Goal: Task Accomplishment & Management: Use online tool/utility

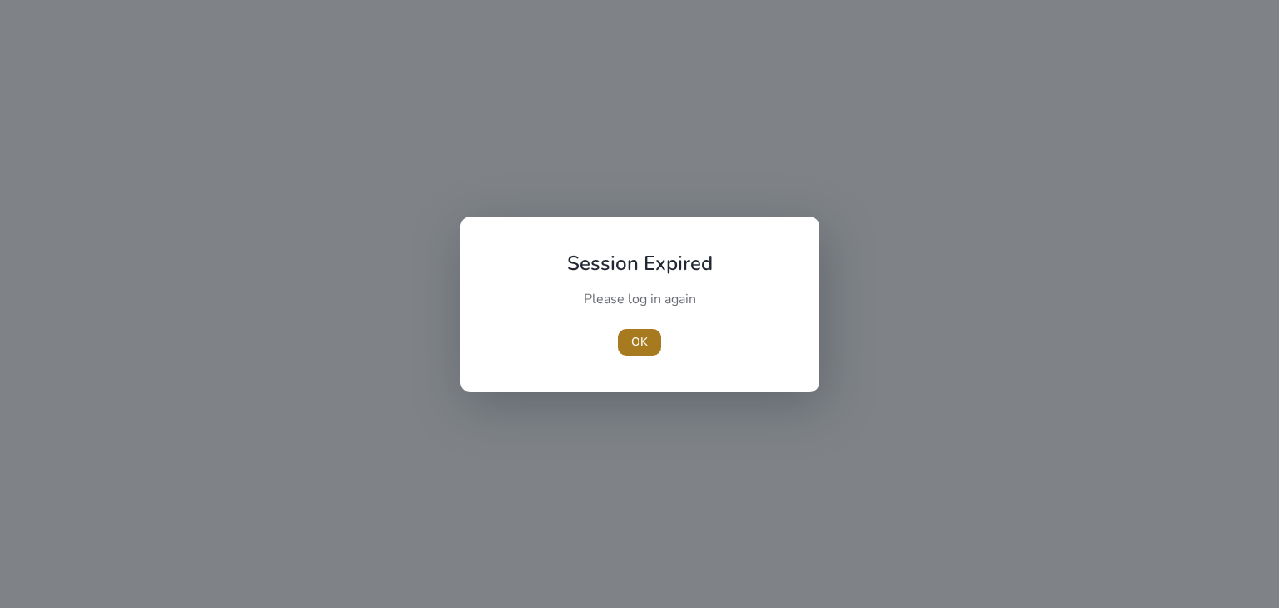
click at [647, 334] on span "OK" at bounding box center [639, 341] width 17 height 17
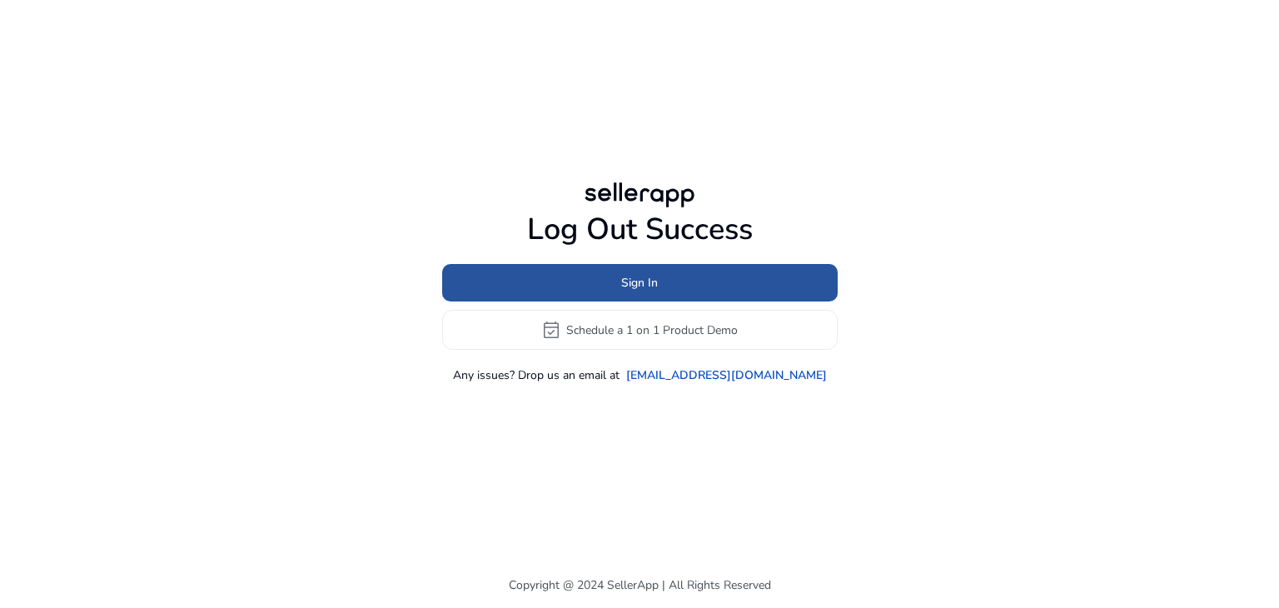
click at [649, 287] on span "Sign In" at bounding box center [639, 282] width 37 height 17
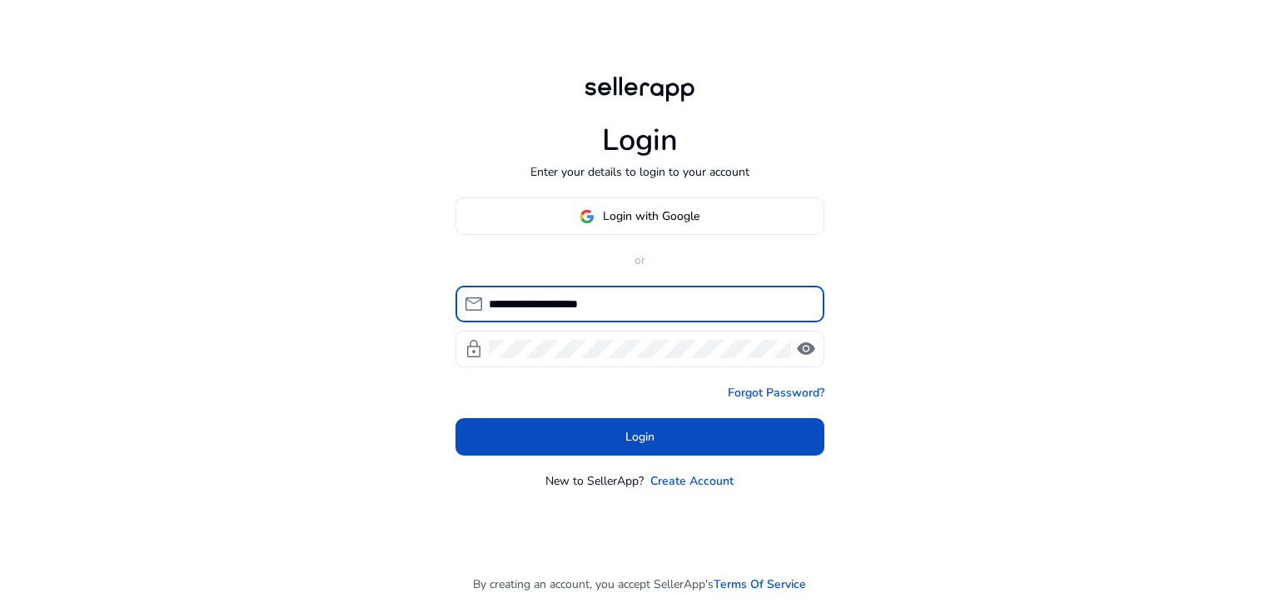
click at [611, 302] on input "**********" at bounding box center [650, 304] width 322 height 18
paste input "******"
type input "**********"
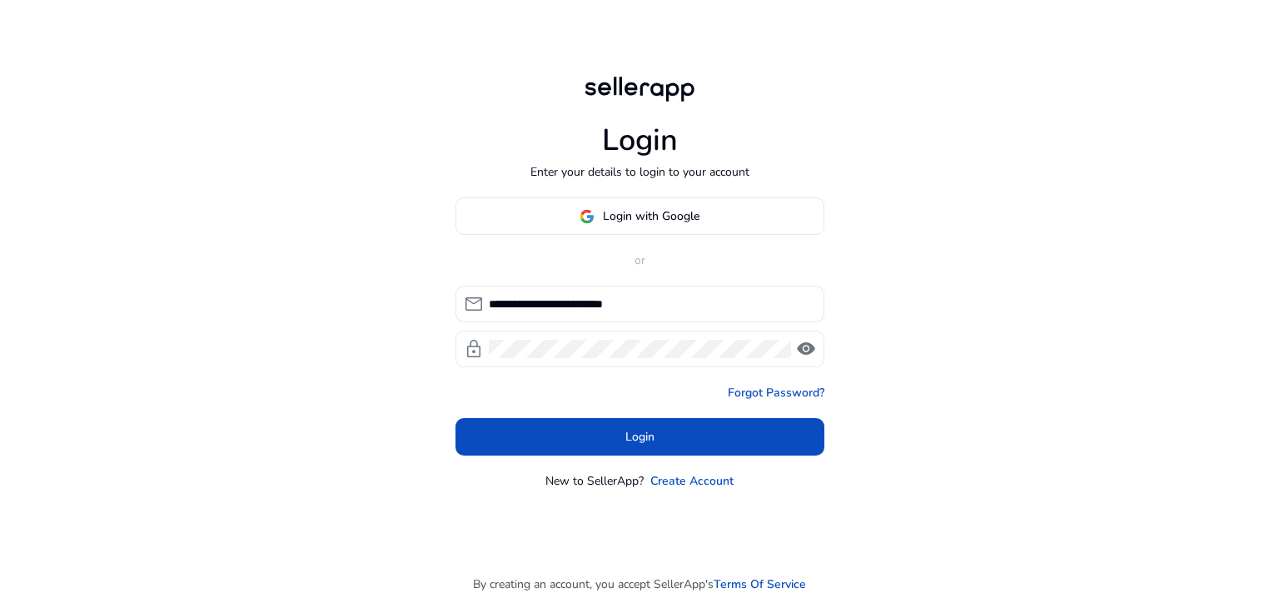
click at [566, 337] on div at bounding box center [640, 349] width 302 height 37
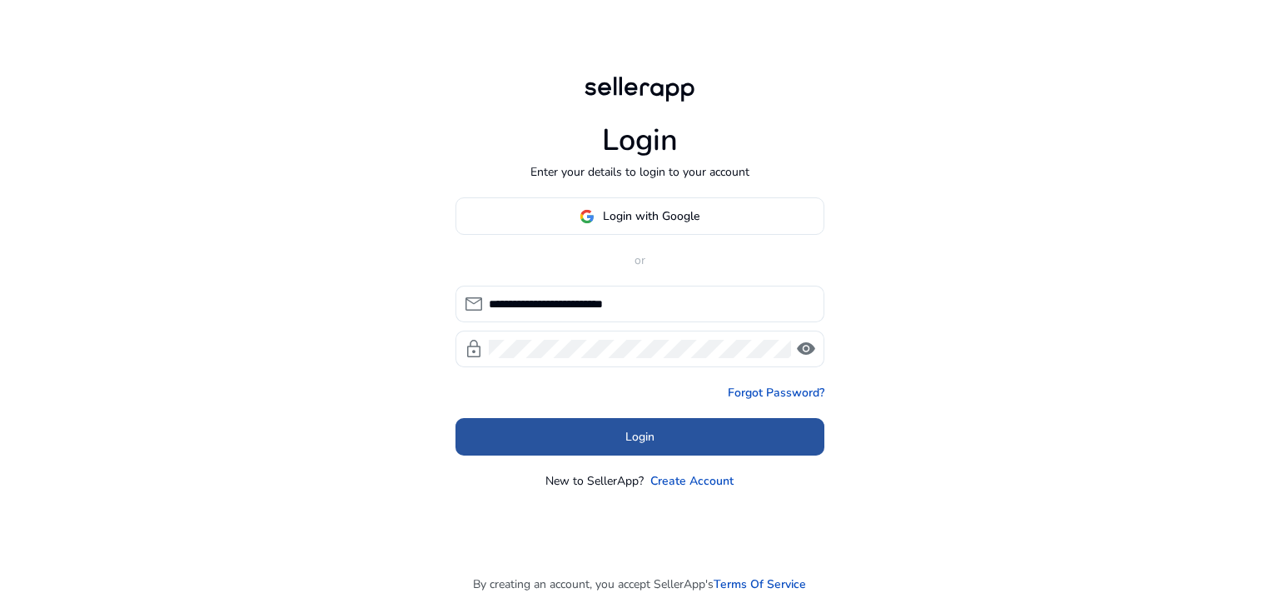
click at [551, 446] on span at bounding box center [639, 437] width 369 height 40
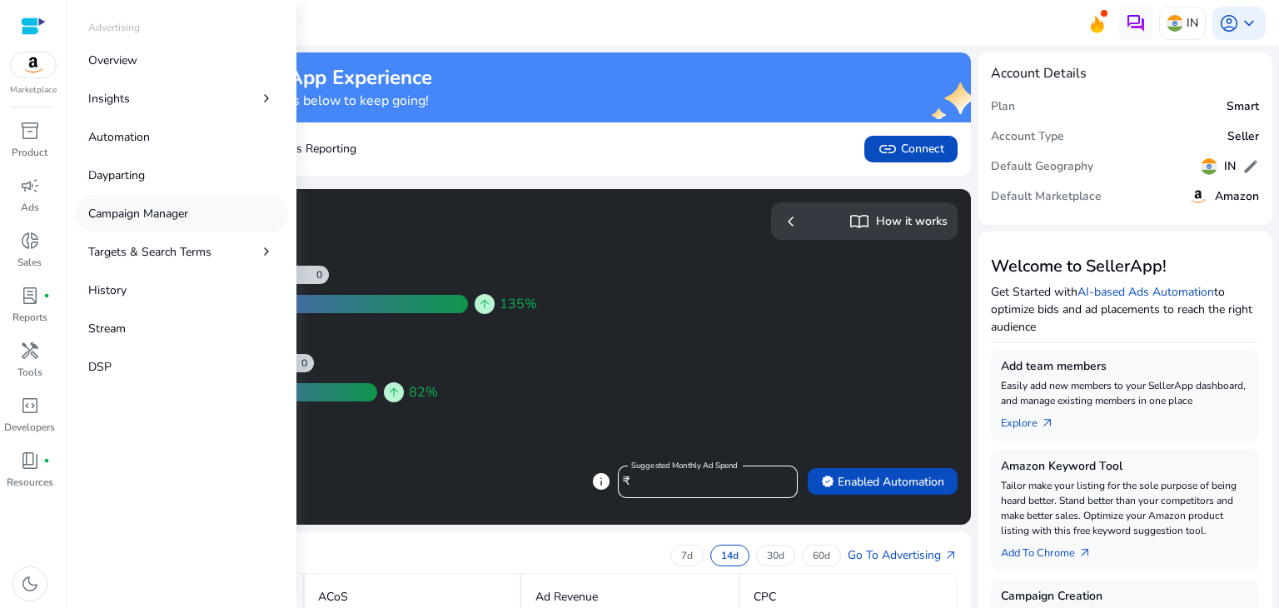
click at [173, 203] on link "Campaign Manager" at bounding box center [181, 213] width 213 height 37
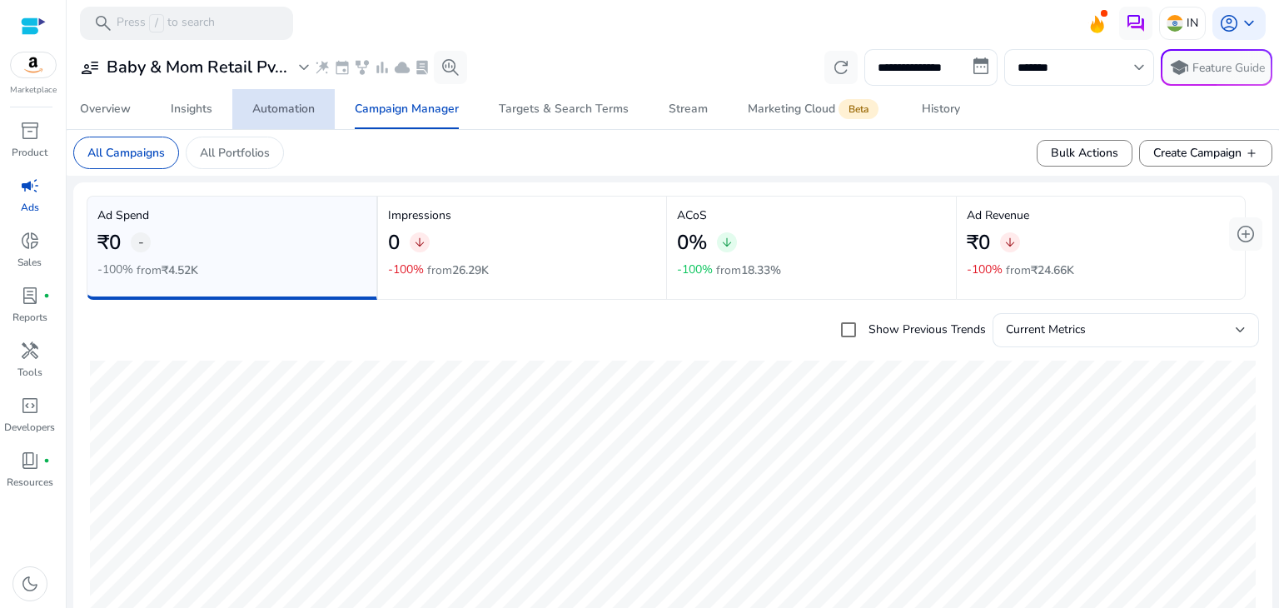
click at [299, 106] on div "Automation" at bounding box center [283, 109] width 62 height 12
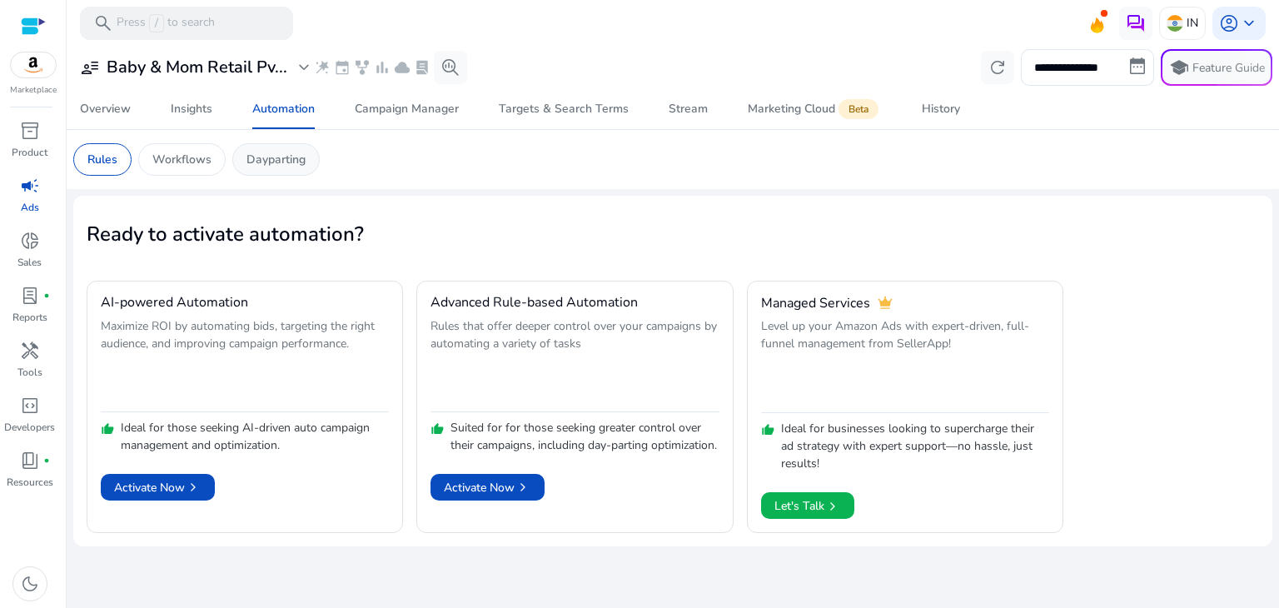
click at [282, 157] on p "Dayparting" at bounding box center [275, 159] width 59 height 17
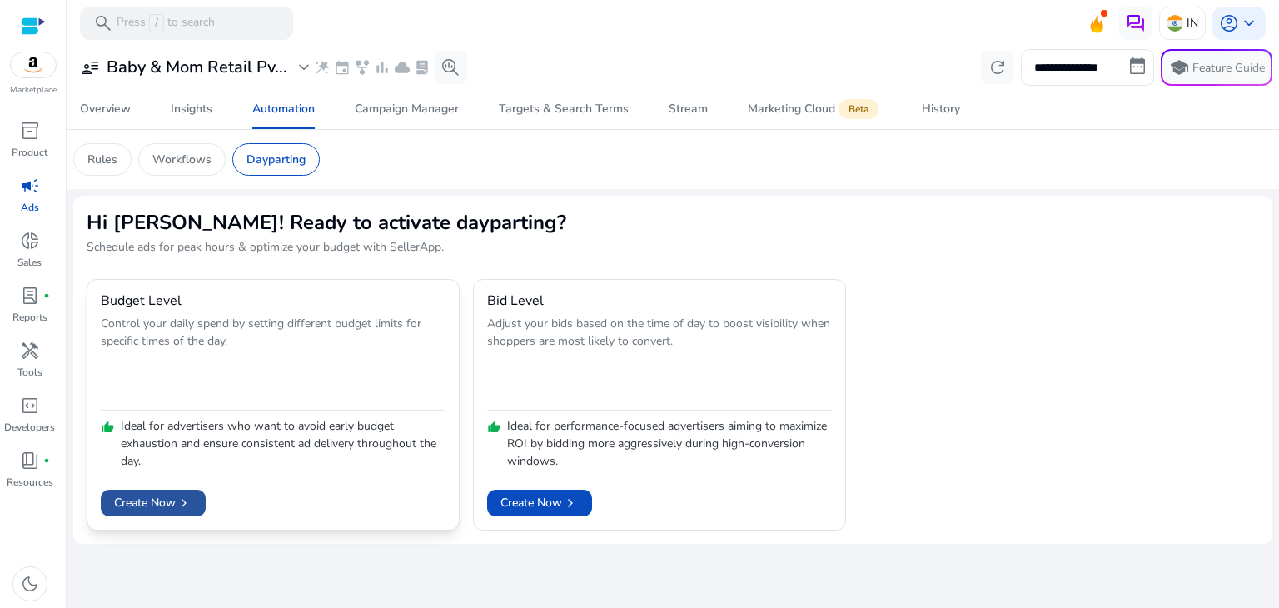
click at [191, 499] on span "chevron_right" at bounding box center [184, 503] width 17 height 17
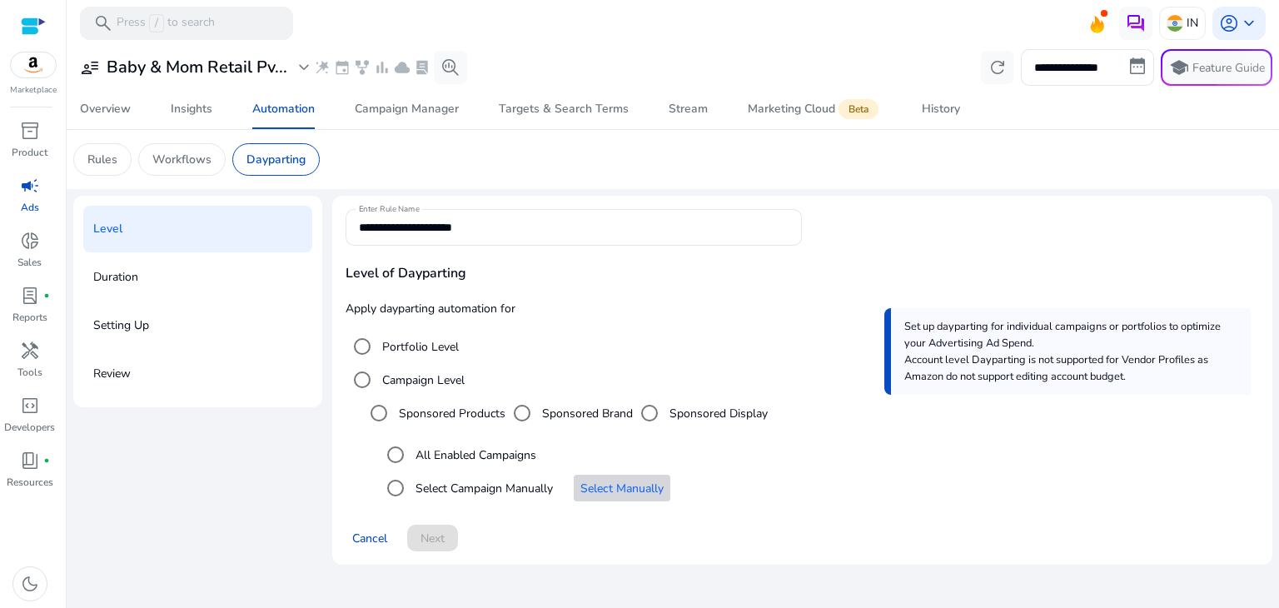
click at [590, 496] on span "Select an option" at bounding box center [622, 488] width 97 height 40
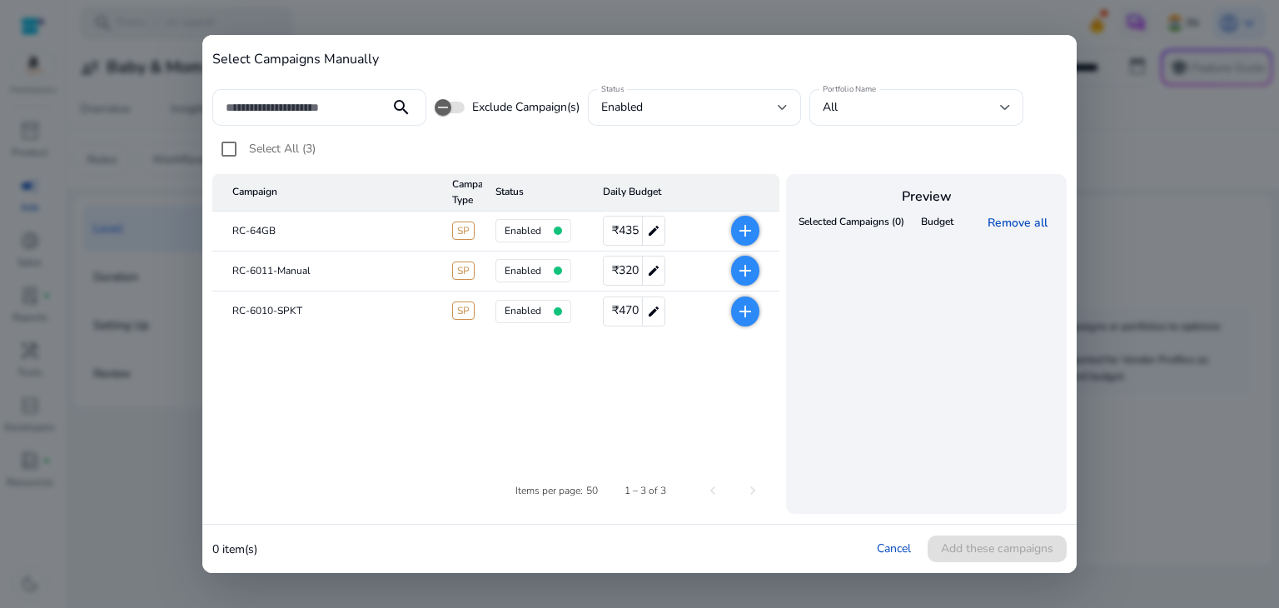
click at [749, 234] on mat-icon "add" at bounding box center [745, 231] width 20 height 20
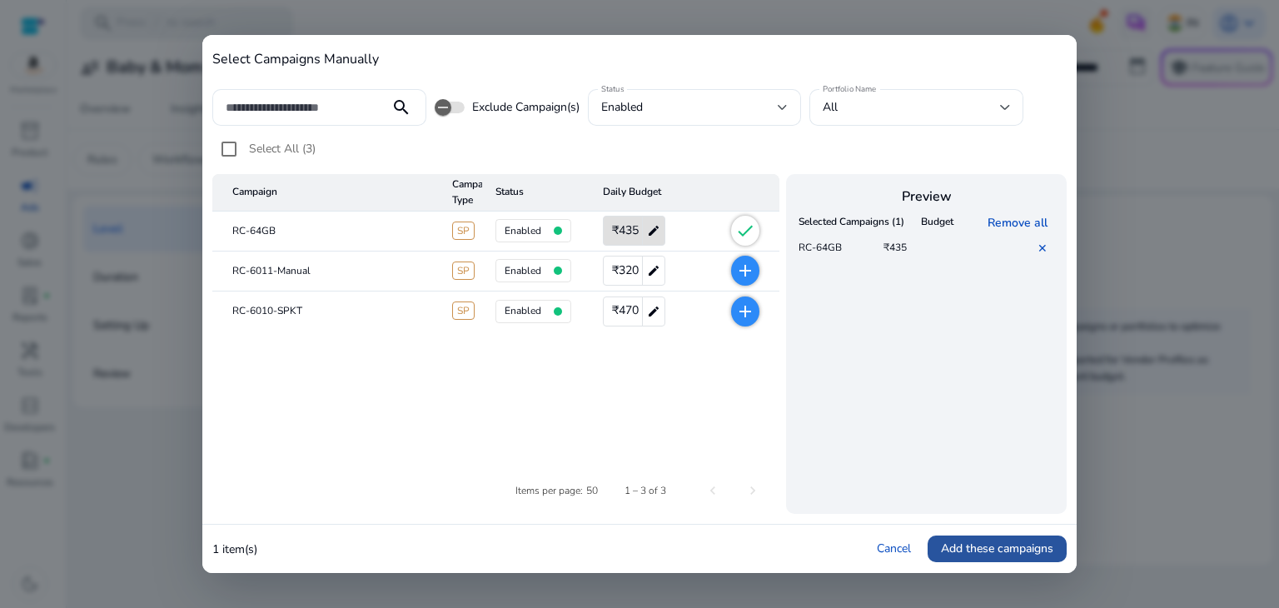
click at [966, 549] on span "Add these campaigns" at bounding box center [997, 547] width 112 height 17
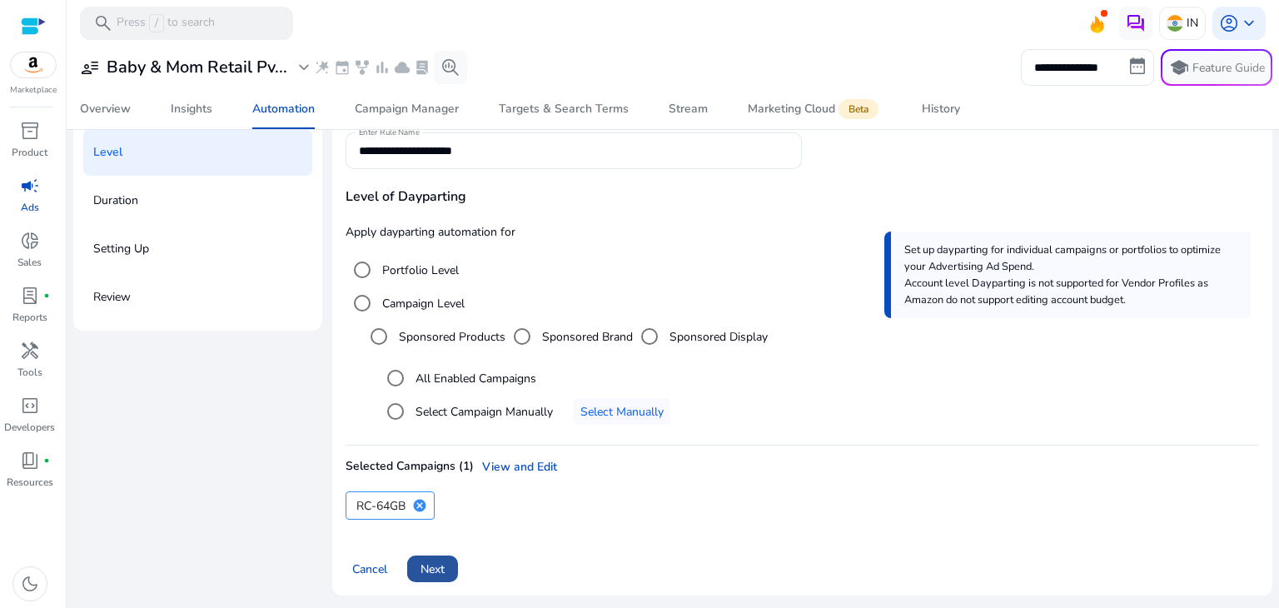
click at [441, 571] on span "Next" at bounding box center [432, 568] width 24 height 17
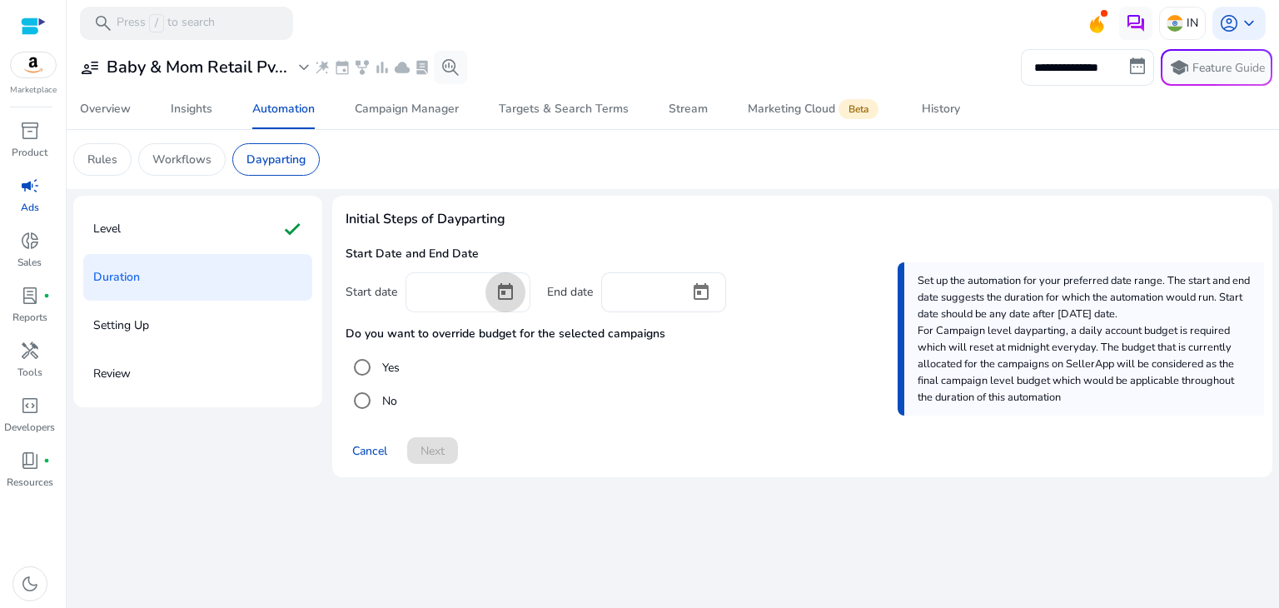
click at [495, 291] on span "Open calendar" at bounding box center [505, 292] width 40 height 40
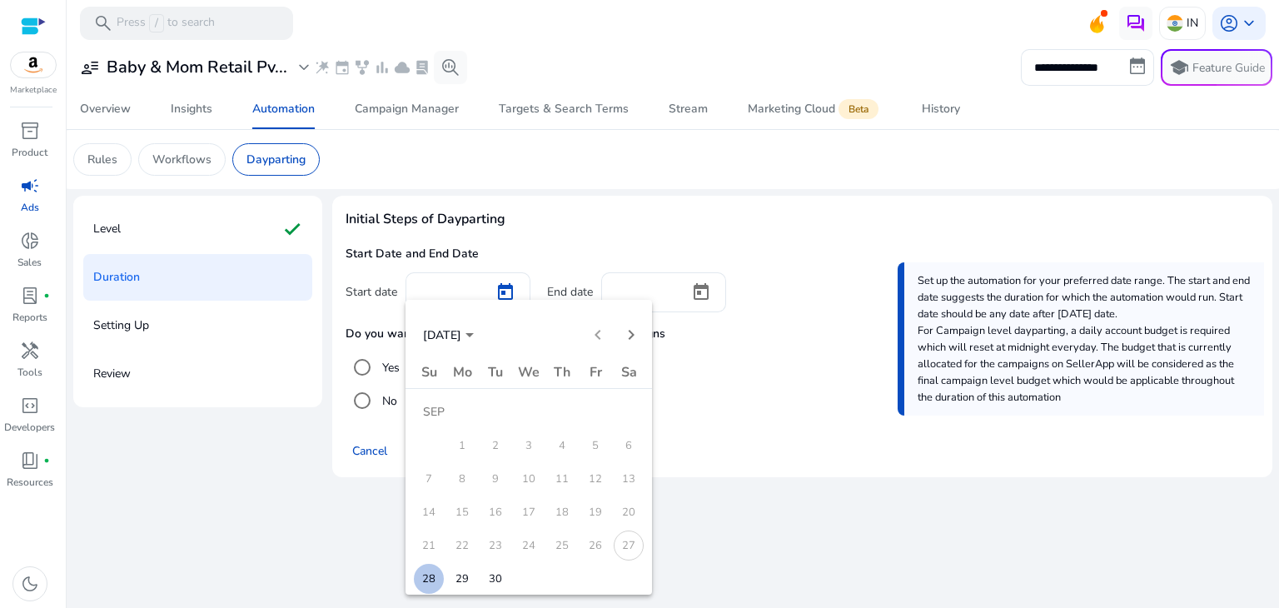
click at [442, 577] on span "28" at bounding box center [429, 579] width 30 height 30
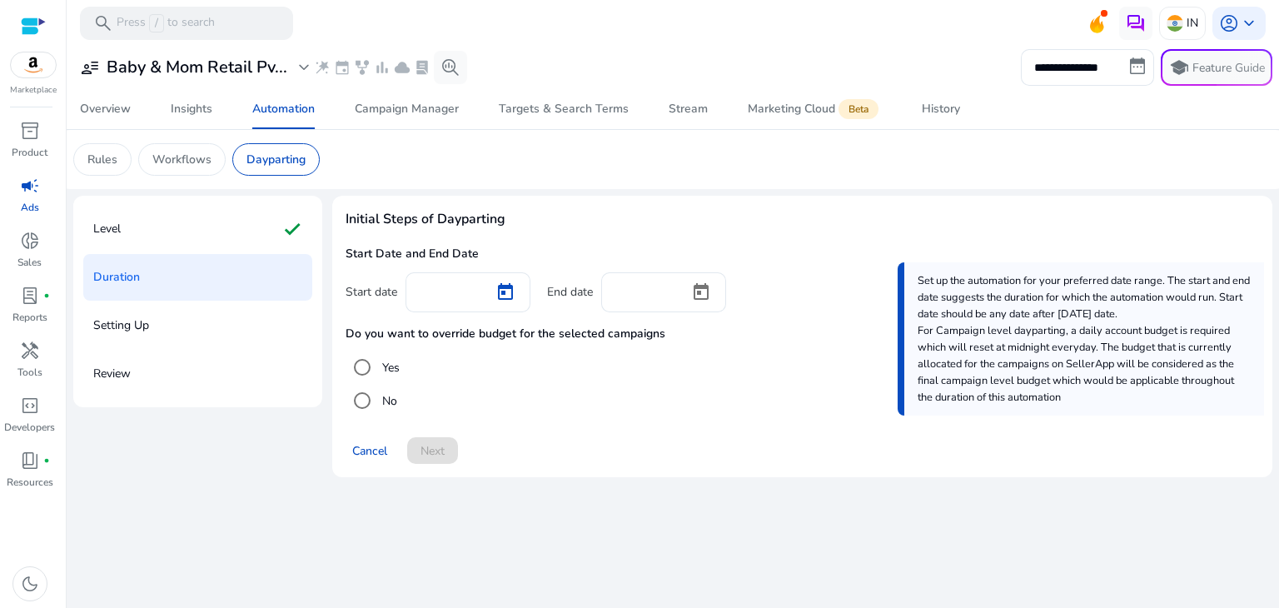
type input "*********"
click at [659, 287] on input at bounding box center [645, 290] width 62 height 18
click at [696, 291] on span "Open calendar" at bounding box center [701, 292] width 40 height 40
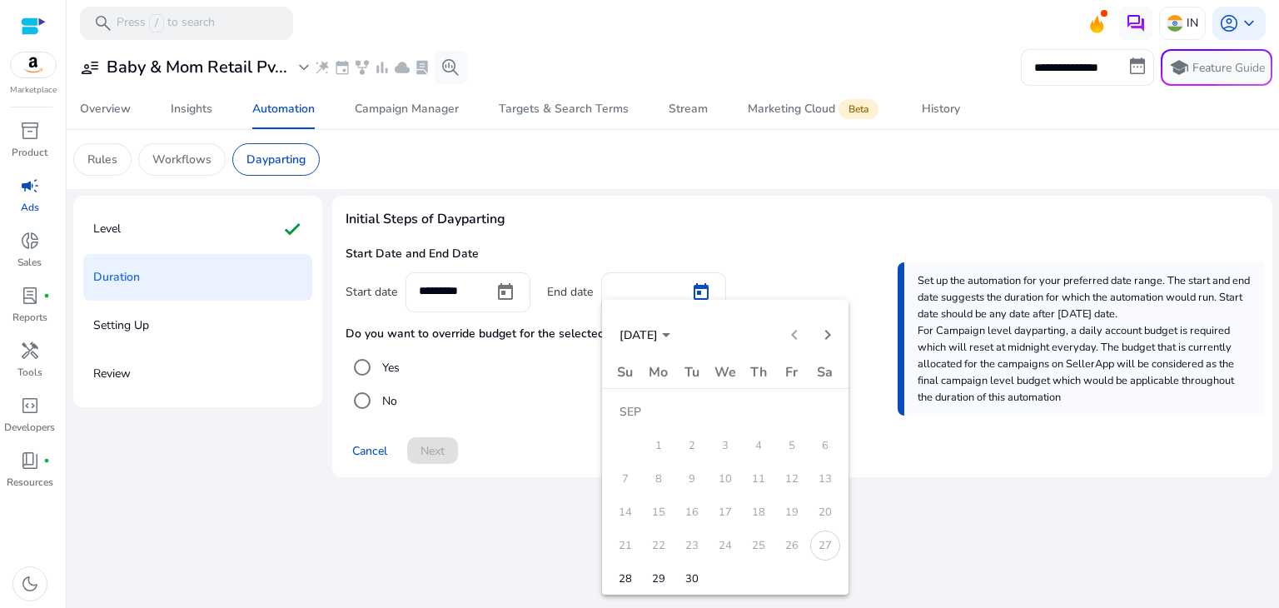
click at [653, 569] on span "29" at bounding box center [659, 579] width 30 height 30
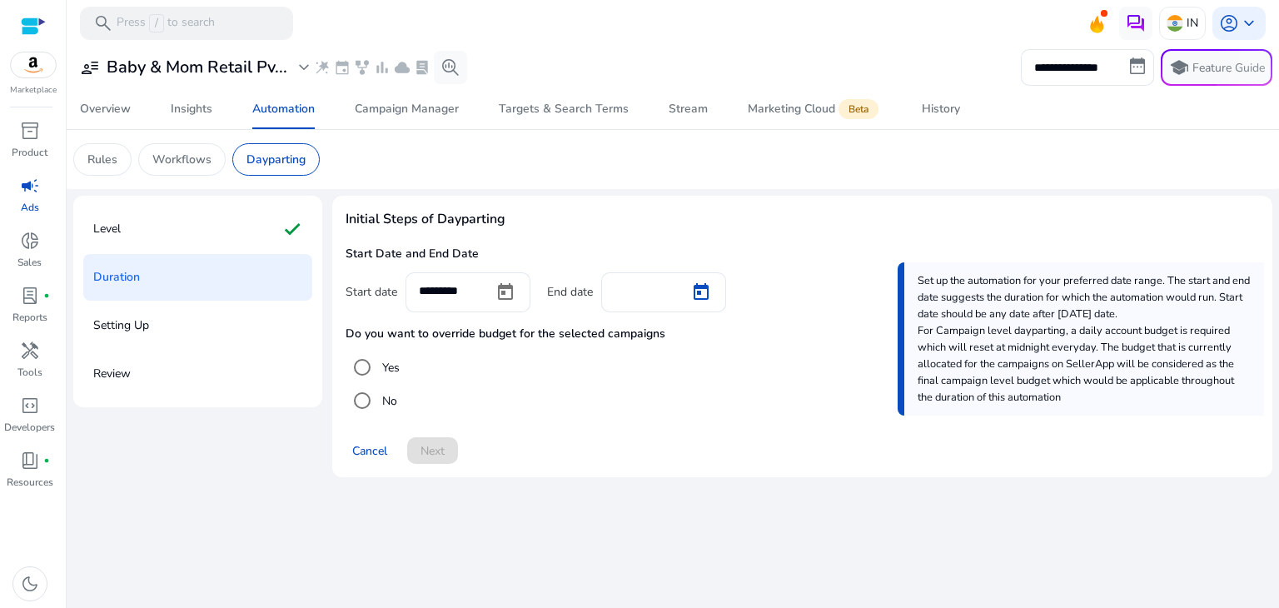
type input "*********"
click at [432, 445] on span "Next" at bounding box center [432, 450] width 24 height 17
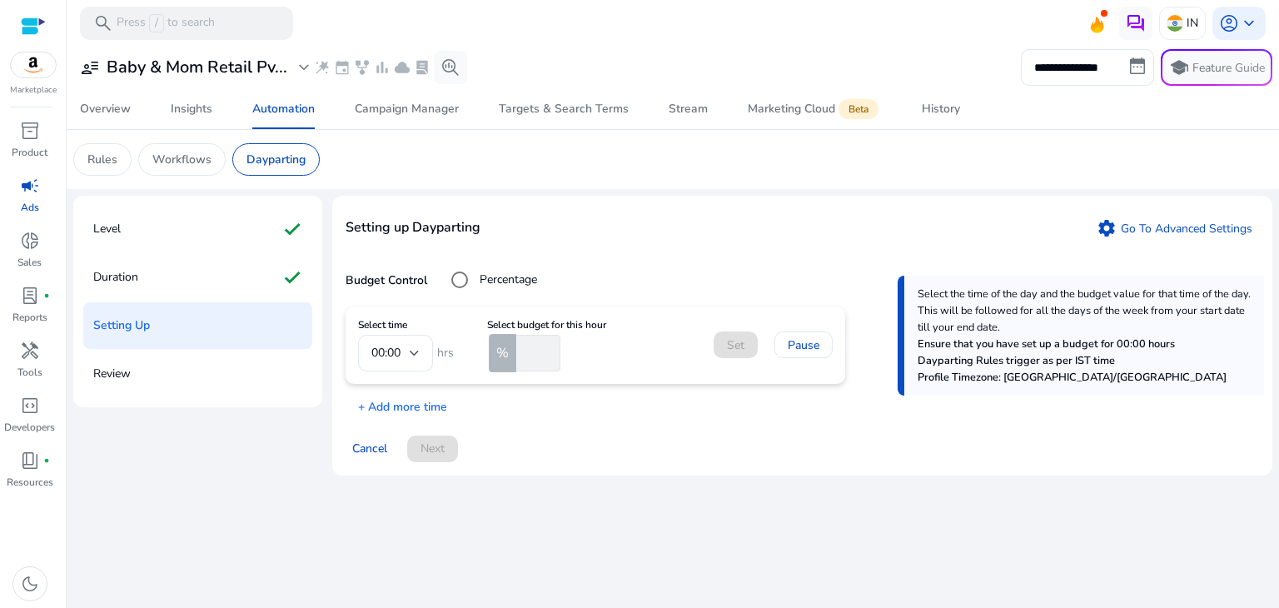
click at [396, 357] on mat-form-field "00:00" at bounding box center [395, 353] width 75 height 37
click at [415, 354] on mat-form-field "00:00" at bounding box center [395, 353] width 75 height 37
click at [388, 354] on mat-form-field "00:00" at bounding box center [395, 353] width 75 height 37
click at [528, 360] on input "number" at bounding box center [536, 353] width 47 height 37
click at [416, 350] on mat-form-field "00:00" at bounding box center [395, 353] width 75 height 37
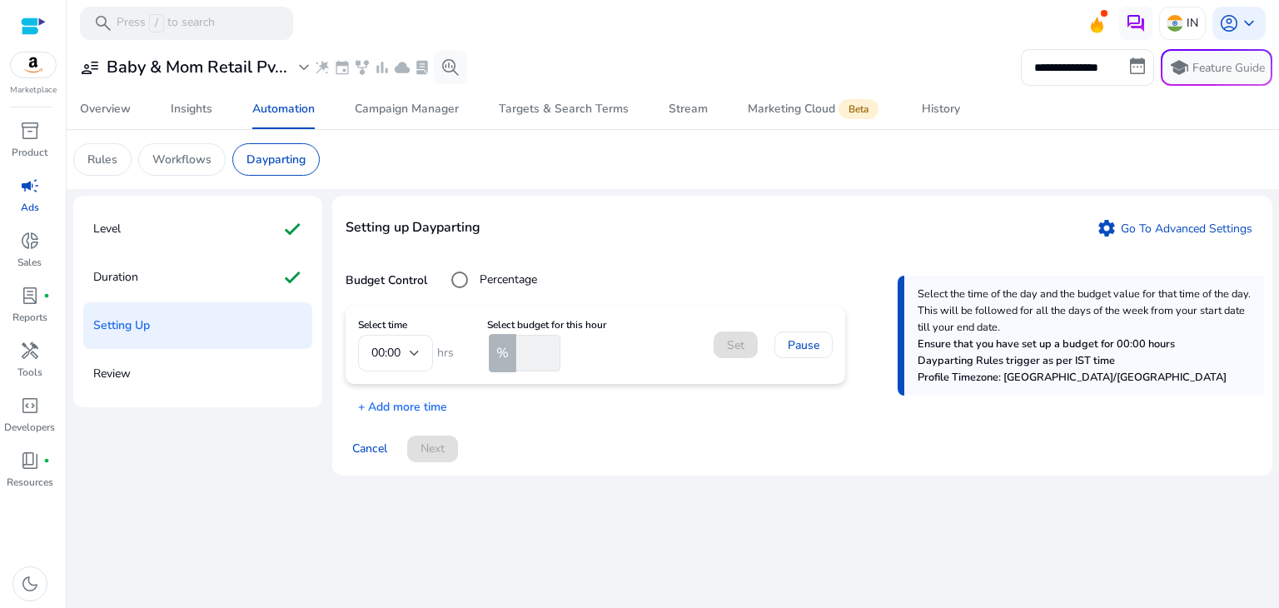
click at [390, 354] on mat-form-field "00:00" at bounding box center [395, 353] width 75 height 37
click at [374, 354] on mat-form-field "00:00" at bounding box center [395, 353] width 75 height 37
click at [670, 515] on div "**********" at bounding box center [672, 327] width 1199 height 562
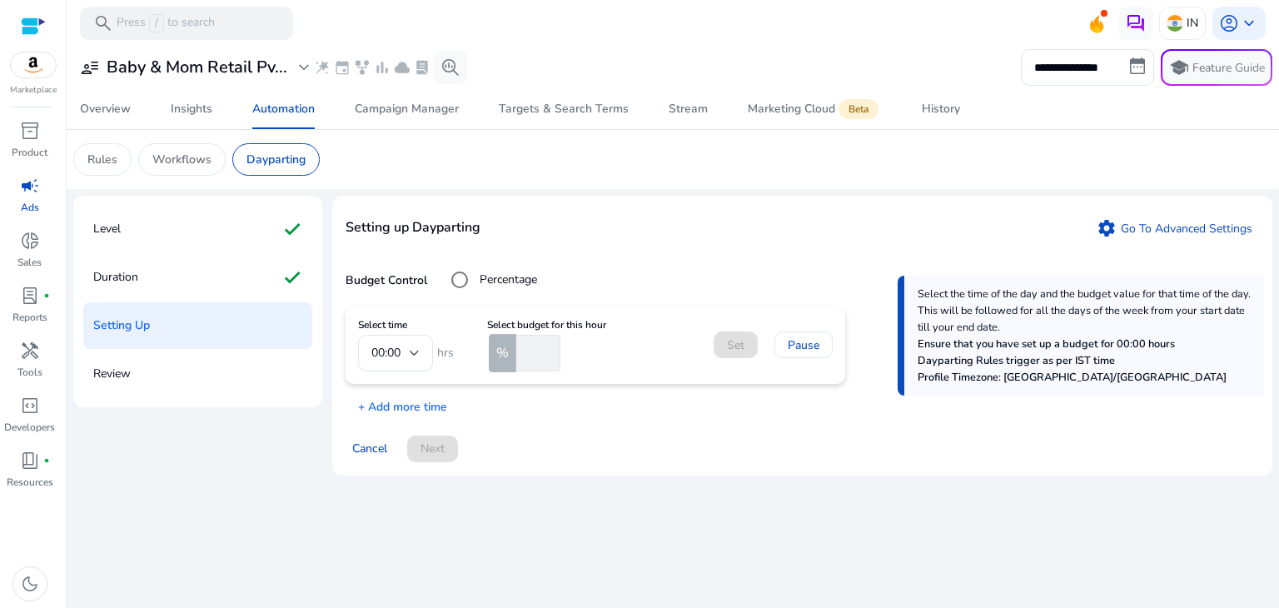
click at [520, 347] on input "number" at bounding box center [536, 353] width 47 height 37
click at [415, 352] on mat-form-field "00:00" at bounding box center [395, 353] width 75 height 37
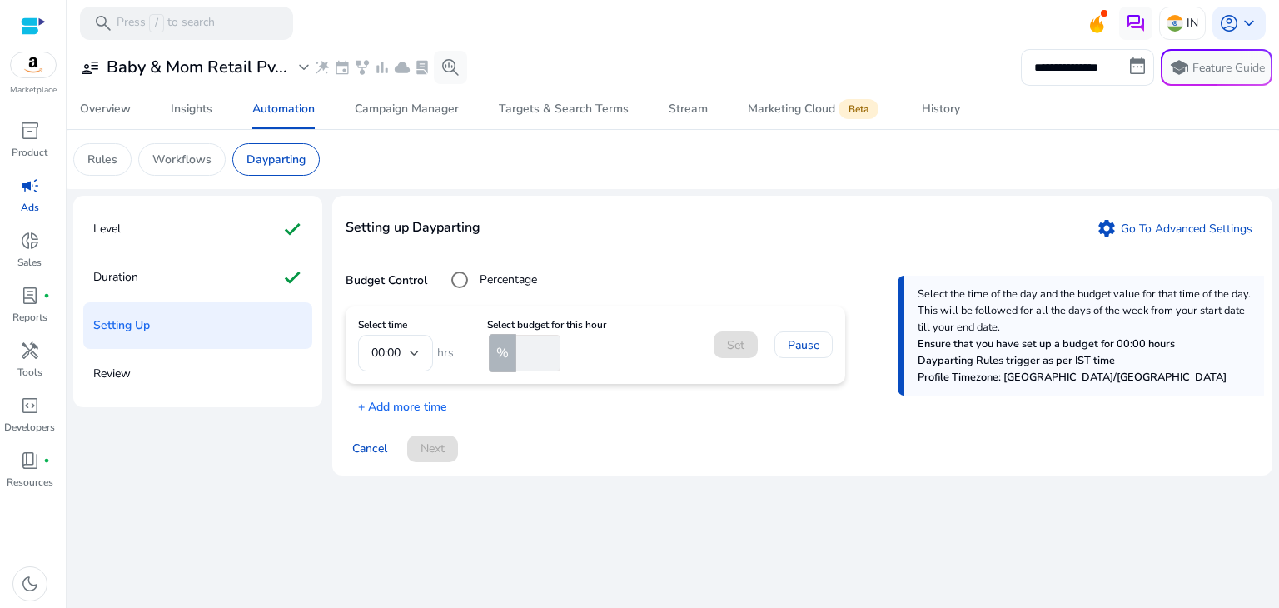
click at [415, 352] on mat-form-field "00:00" at bounding box center [395, 353] width 75 height 37
click at [380, 350] on mat-form-field "00:00" at bounding box center [395, 353] width 75 height 37
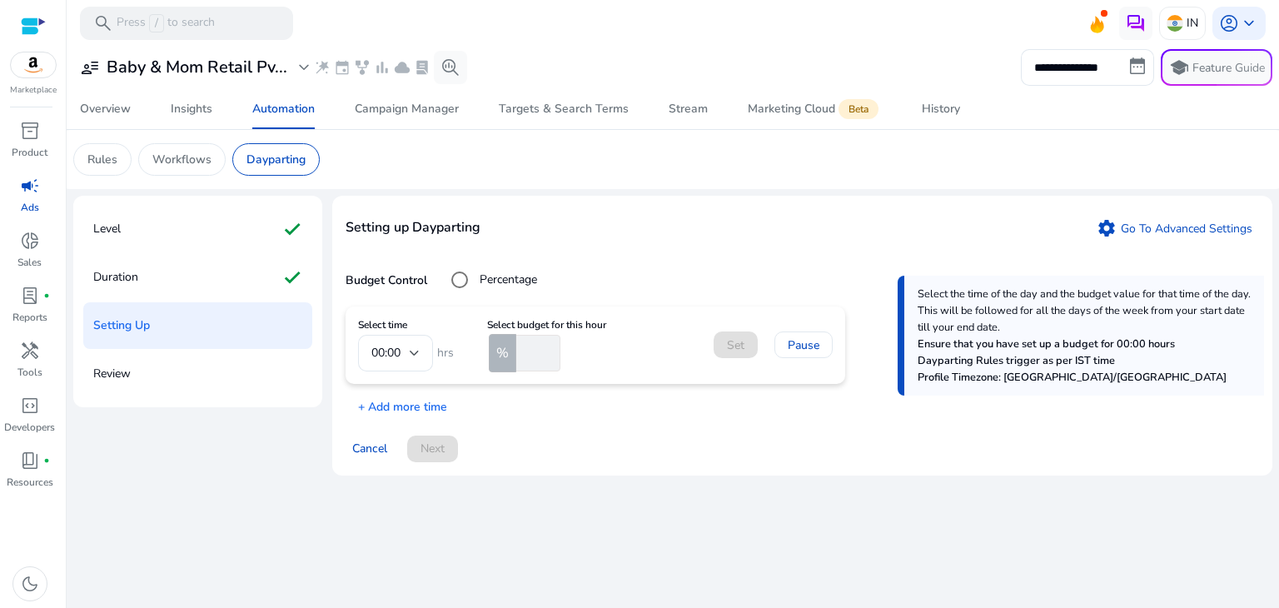
click at [380, 350] on mat-form-field "00:00" at bounding box center [395, 353] width 75 height 37
click at [519, 355] on input "number" at bounding box center [536, 353] width 47 height 37
type input "*"
click at [739, 350] on span "Set" at bounding box center [735, 344] width 17 height 17
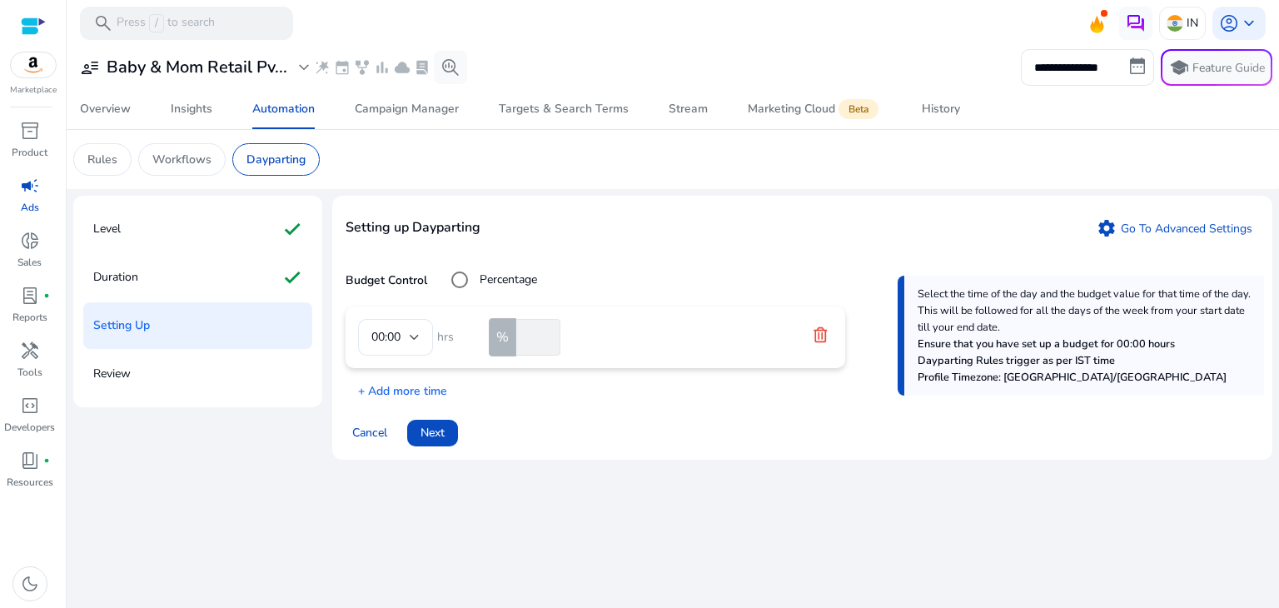
click at [400, 334] on mat-form-field "00:00" at bounding box center [395, 337] width 75 height 37
click at [401, 390] on p "+ Add more time" at bounding box center [397, 387] width 102 height 26
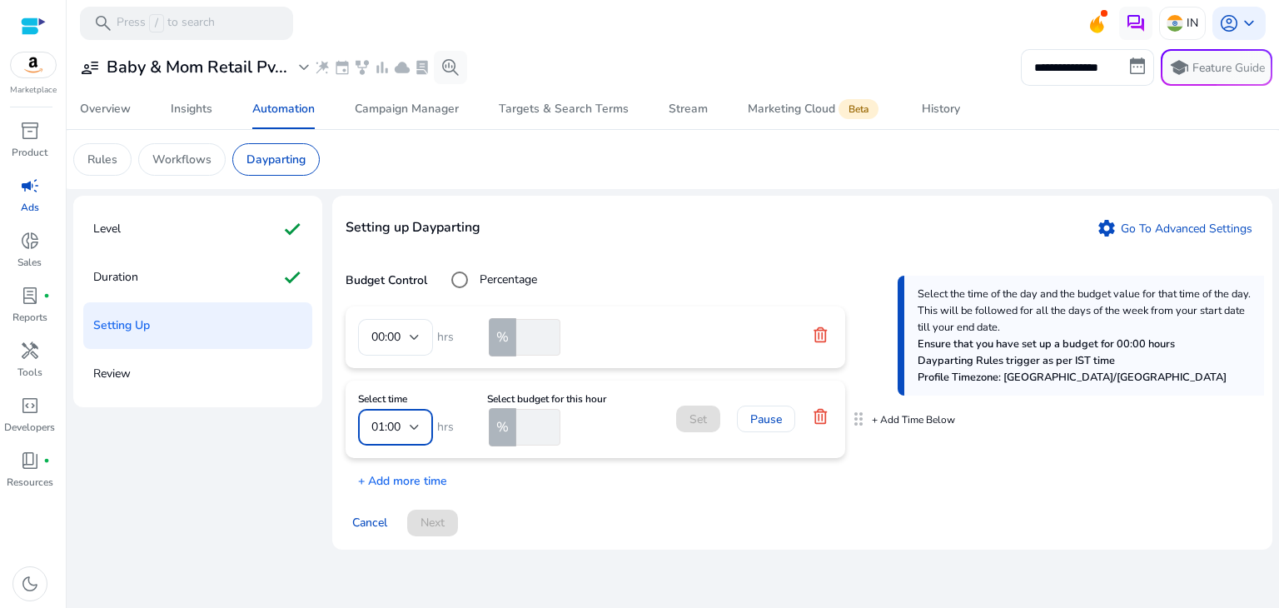
click at [415, 430] on div at bounding box center [415, 427] width 10 height 20
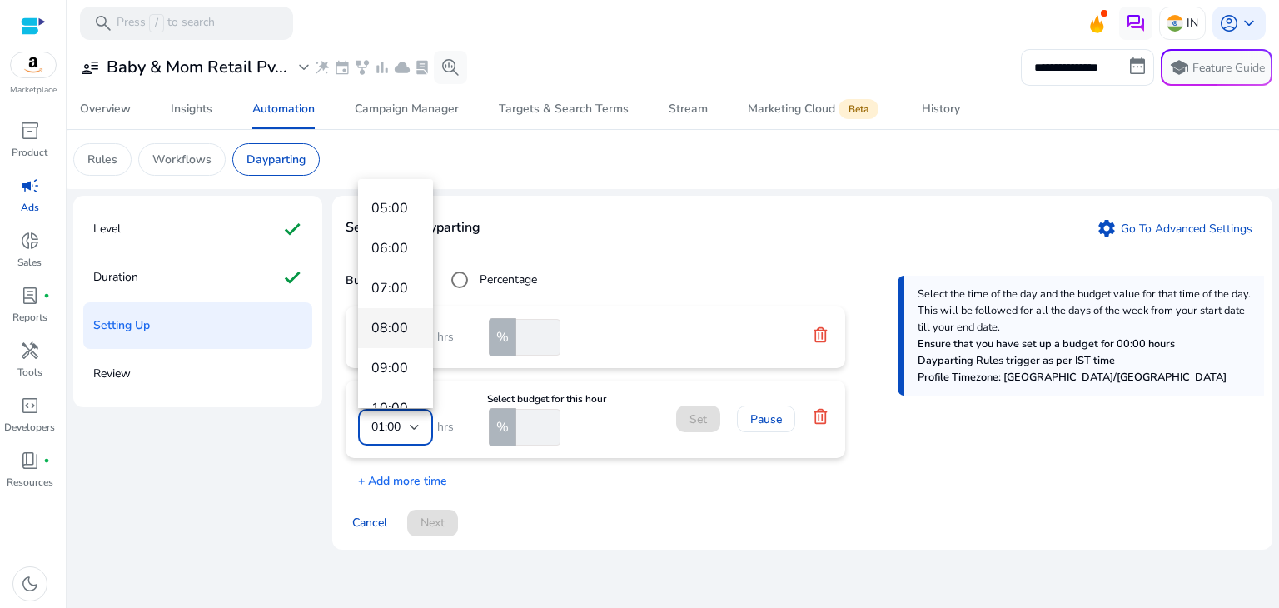
click at [395, 326] on span "08:00" at bounding box center [395, 328] width 48 height 18
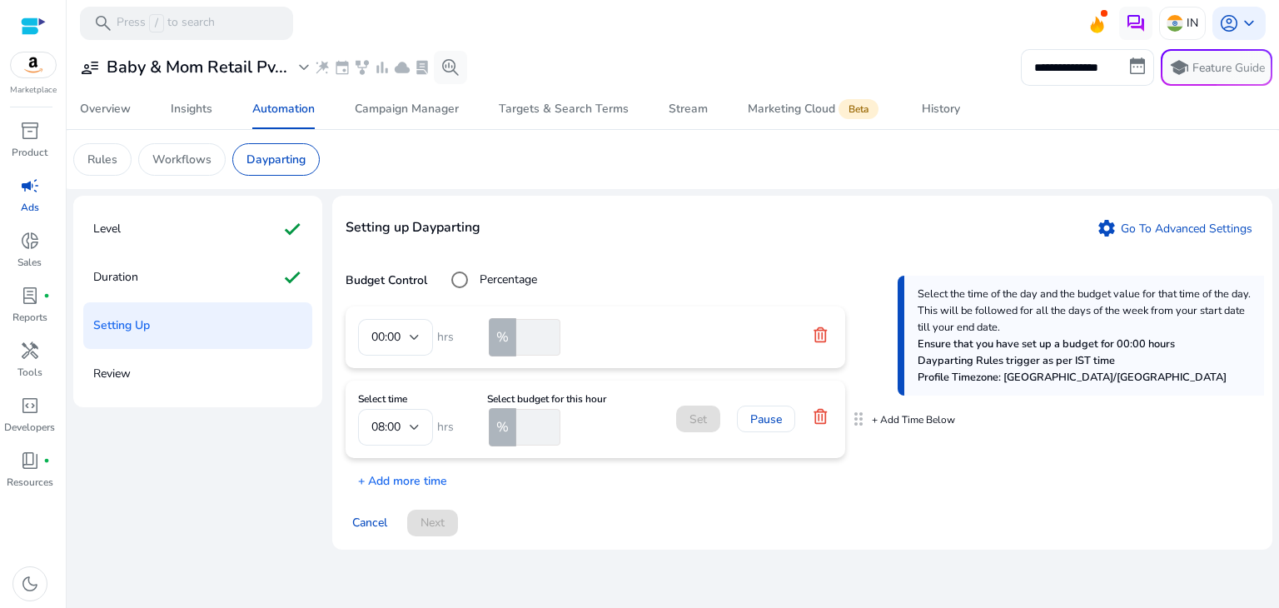
click at [514, 431] on div "%" at bounding box center [502, 427] width 27 height 38
click at [523, 431] on input "number" at bounding box center [536, 427] width 47 height 37
type input "*"
click at [707, 415] on span at bounding box center [698, 419] width 44 height 40
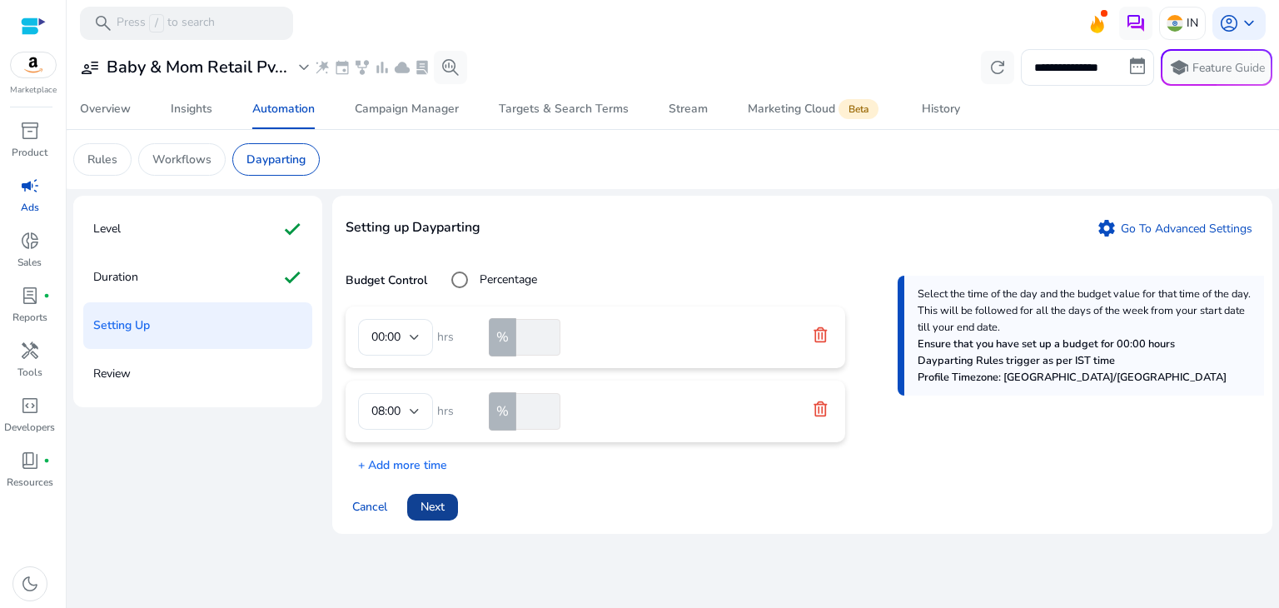
click at [442, 504] on span "Next" at bounding box center [432, 506] width 24 height 17
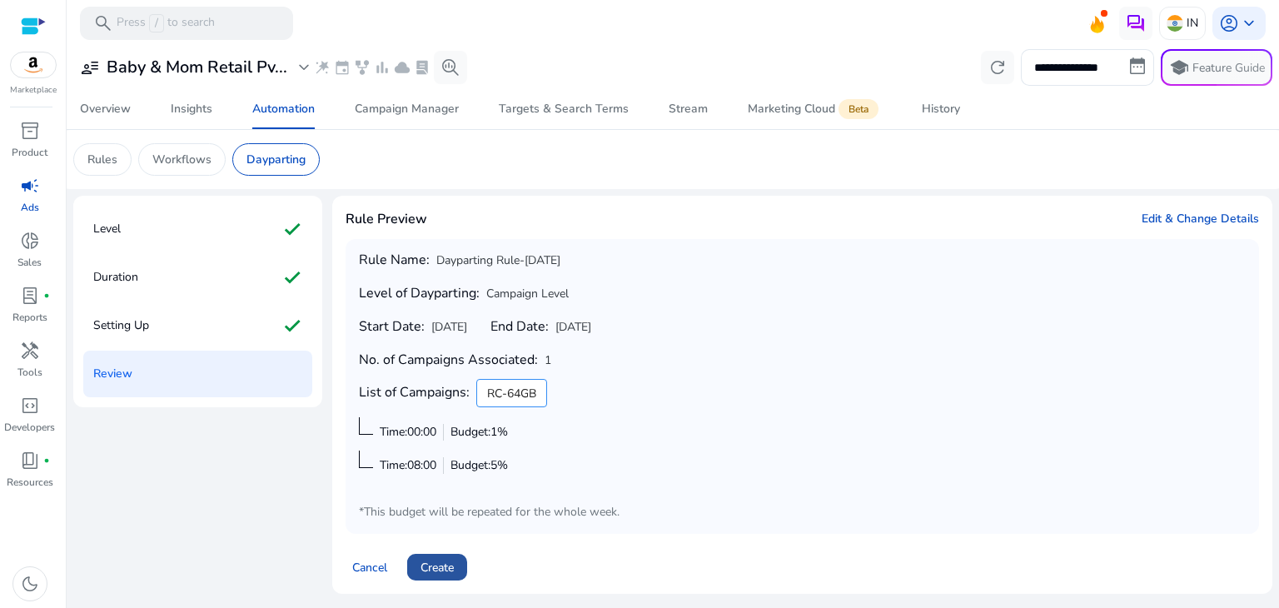
click at [440, 559] on span "Create" at bounding box center [436, 567] width 33 height 17
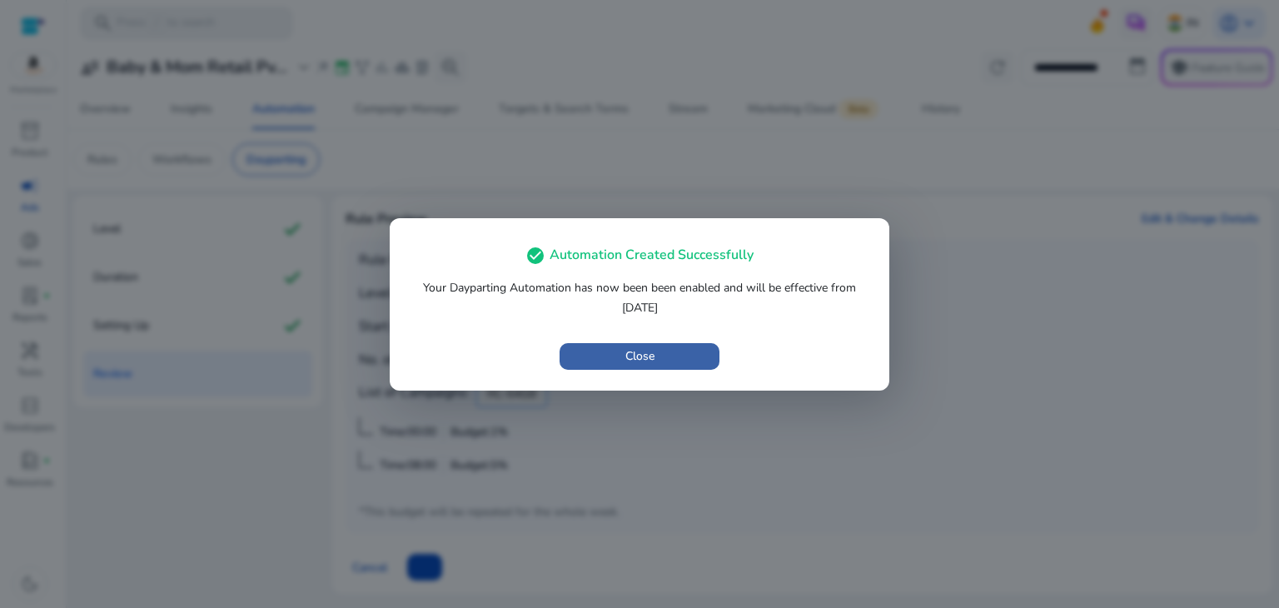
click at [638, 360] on span "Close" at bounding box center [639, 355] width 29 height 17
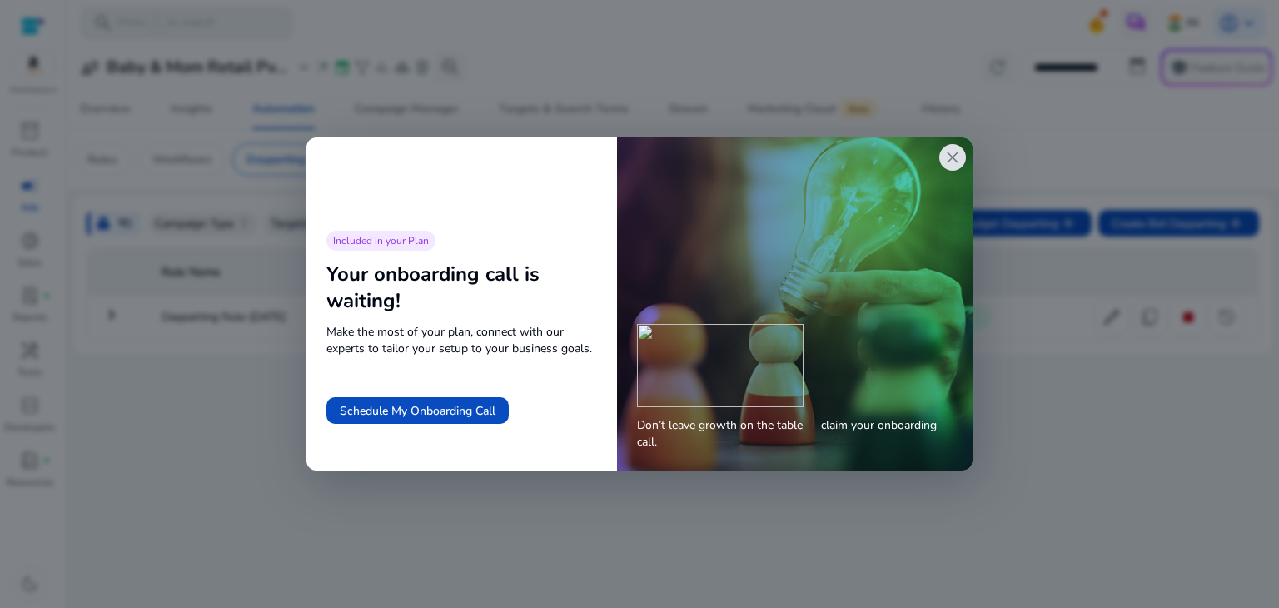
click at [953, 147] on span "close" at bounding box center [952, 157] width 20 height 20
